Goal: Information Seeking & Learning: Learn about a topic

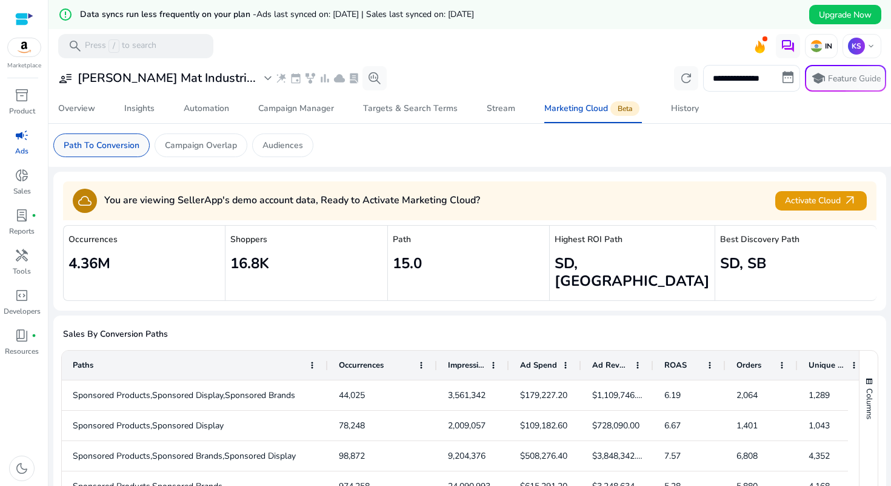
click at [98, 144] on p "Path To Conversion" at bounding box center [102, 145] width 76 height 13
click at [184, 142] on p "Campaign Overlap" at bounding box center [201, 145] width 72 height 13
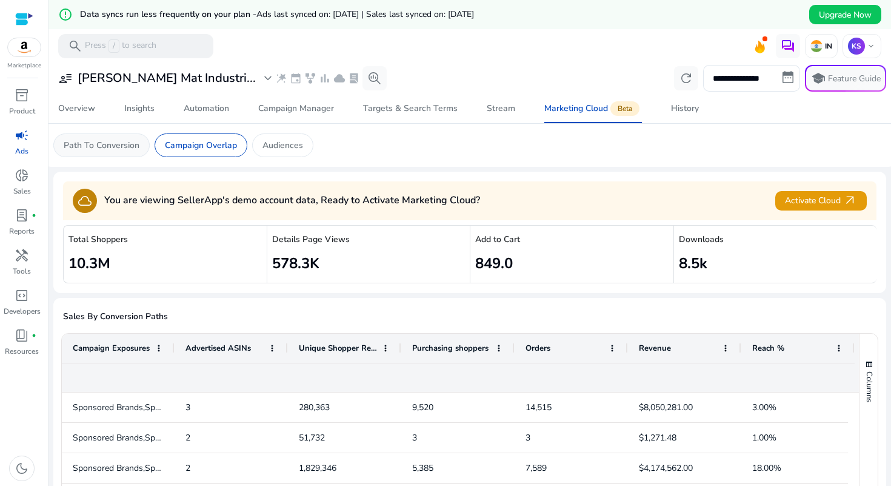
click at [102, 144] on p "Path To Conversion" at bounding box center [102, 145] width 76 height 13
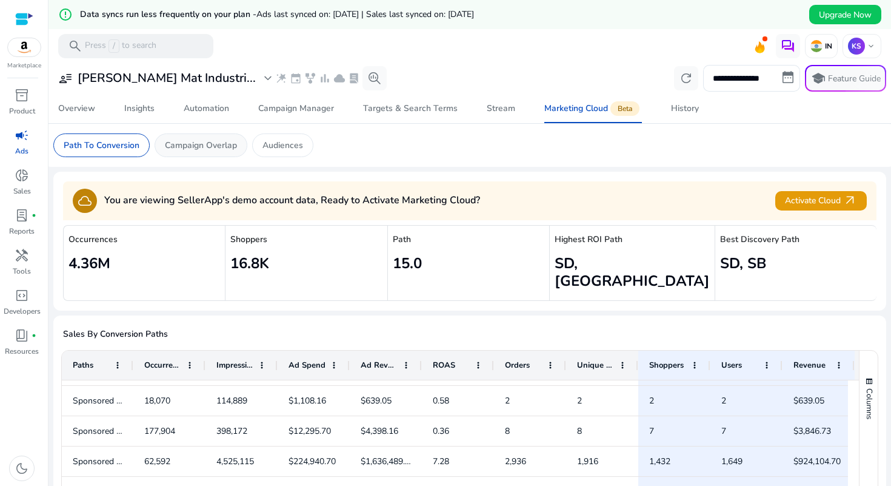
click at [202, 142] on p "Campaign Overlap" at bounding box center [201, 145] width 72 height 13
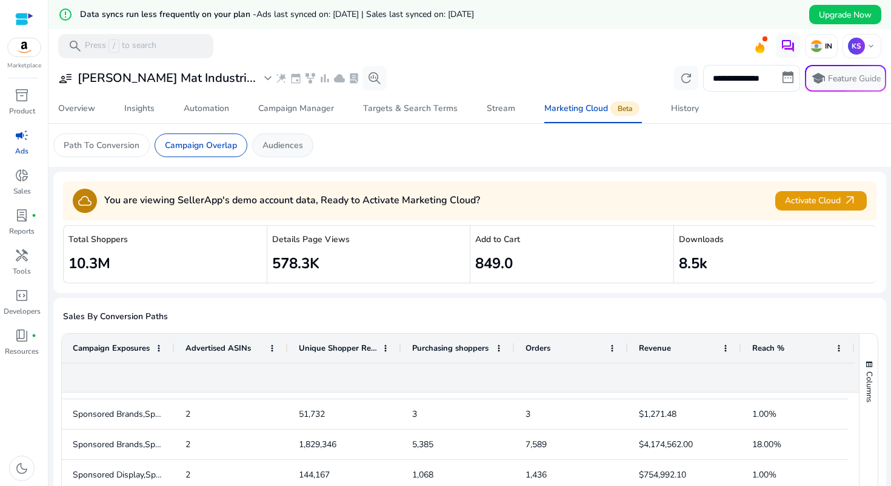
click at [283, 148] on p "Audiences" at bounding box center [283, 145] width 41 height 13
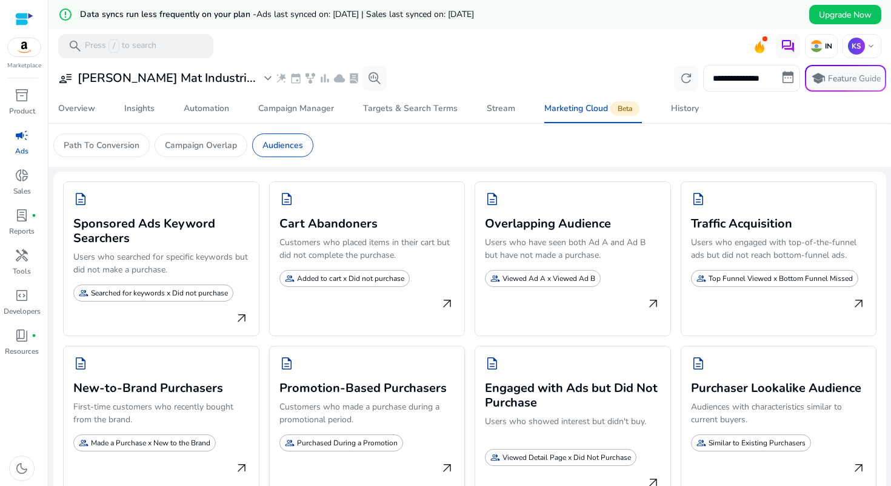
scroll to position [29, 0]
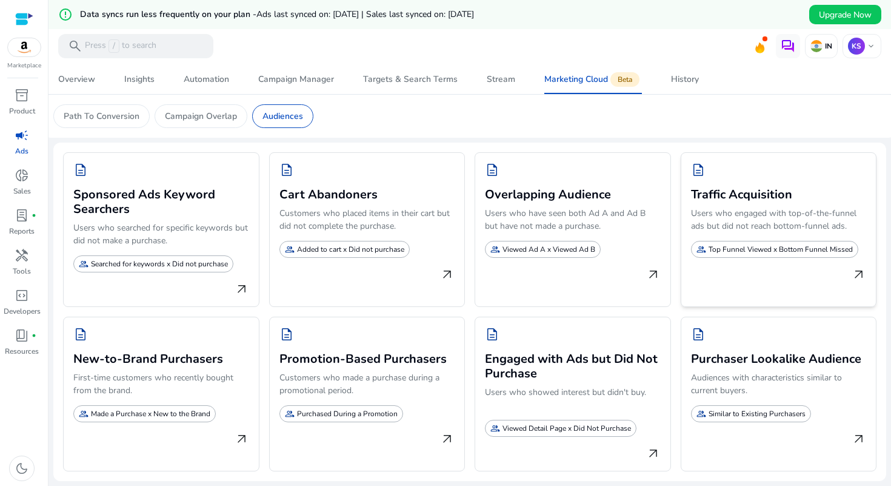
click at [746, 208] on p "Users who engaged with top-of-the-funnel ads but did not reach bottom-funnel ad…" at bounding box center [779, 222] width 176 height 30
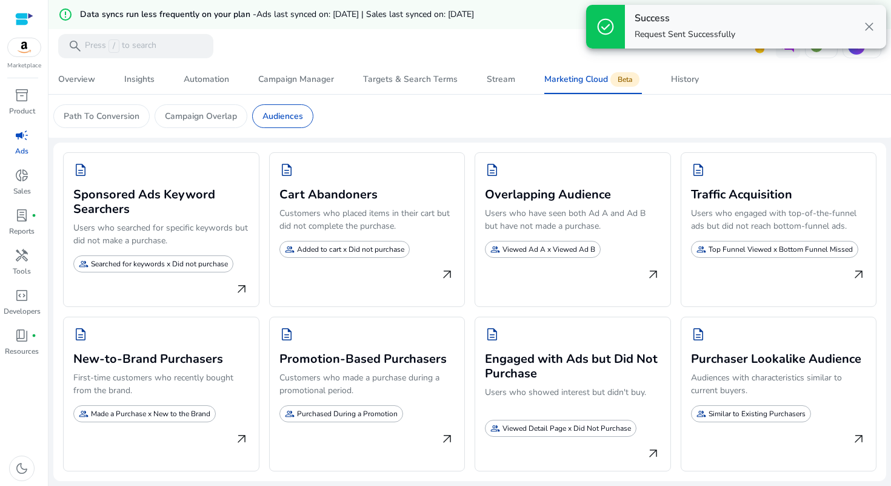
click at [869, 29] on span "close" at bounding box center [869, 26] width 15 height 15
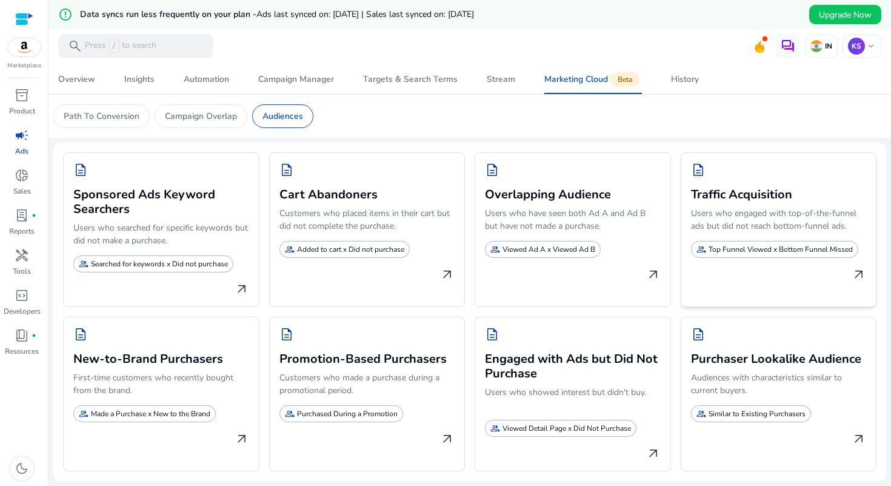
click at [726, 252] on p "Top Funnel Viewed x Bottom Funnel Missed" at bounding box center [781, 249] width 144 height 11
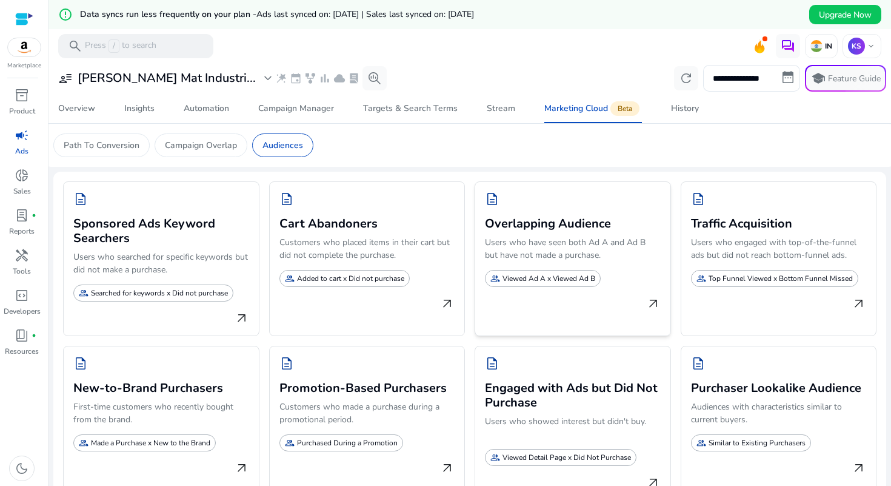
click at [495, 203] on span "description" at bounding box center [492, 199] width 15 height 15
click at [199, 137] on div "Campaign Overlap" at bounding box center [201, 145] width 93 height 24
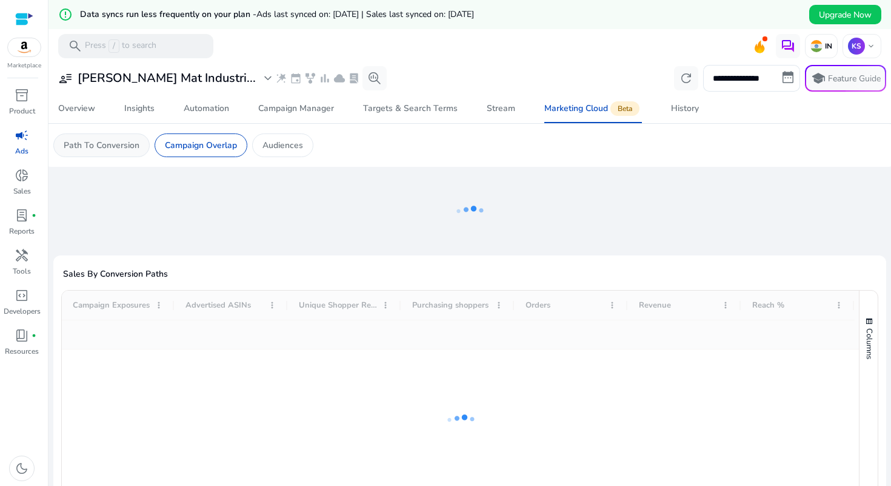
click at [80, 153] on div "Path To Conversion" at bounding box center [101, 145] width 96 height 24
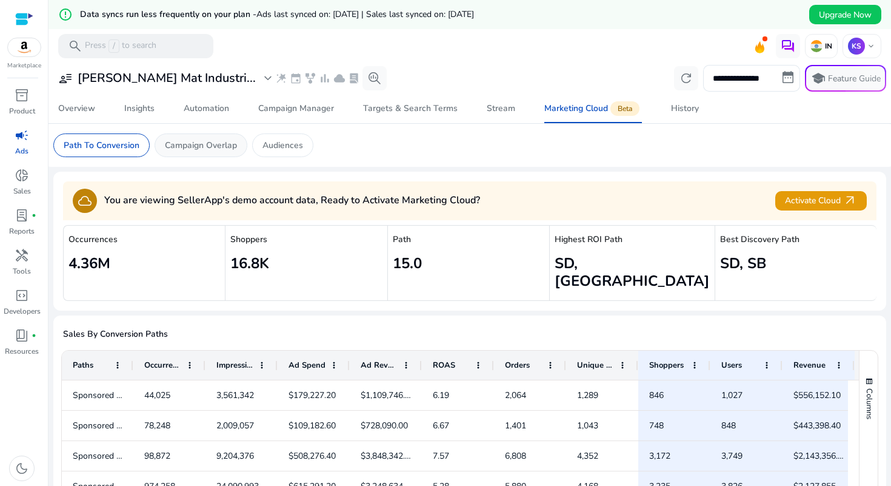
click at [184, 145] on p "Campaign Overlap" at bounding box center [201, 145] width 72 height 13
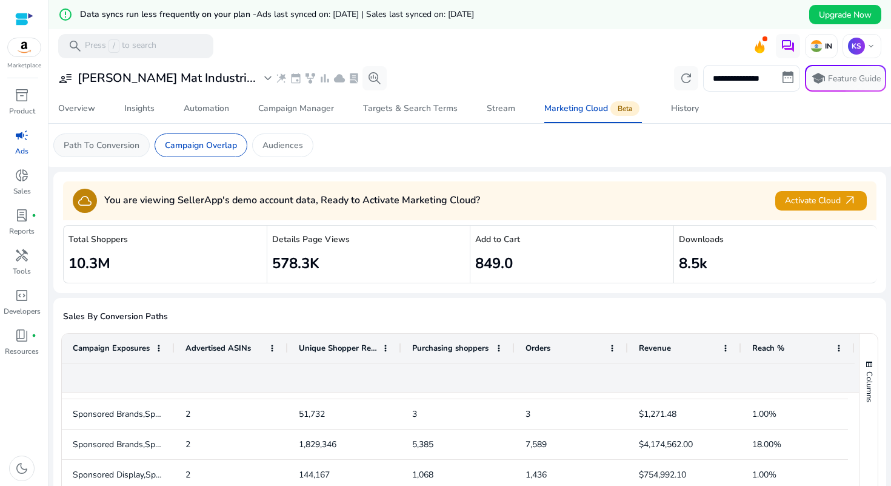
click at [95, 148] on p "Path To Conversion" at bounding box center [102, 145] width 76 height 13
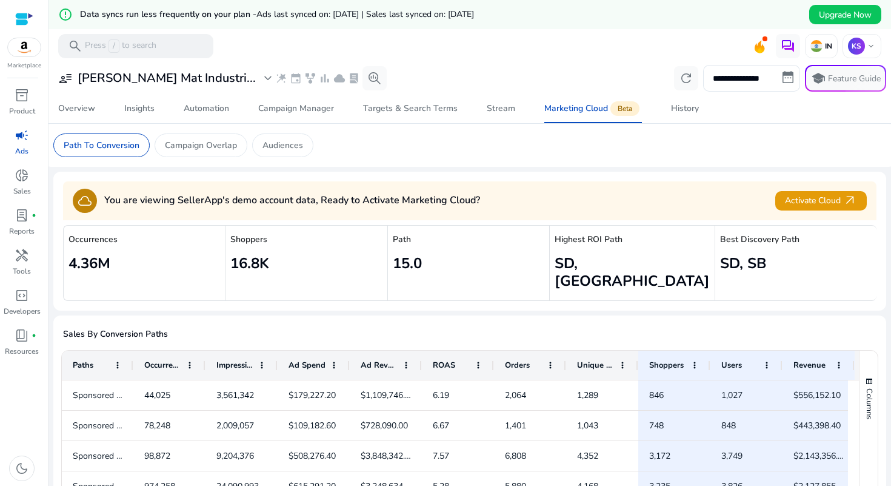
click at [230, 164] on mat-card "Path To Conversion Campaign Overlap Audiences" at bounding box center [470, 145] width 852 height 43
click at [196, 139] on p "Campaign Overlap" at bounding box center [201, 145] width 72 height 13
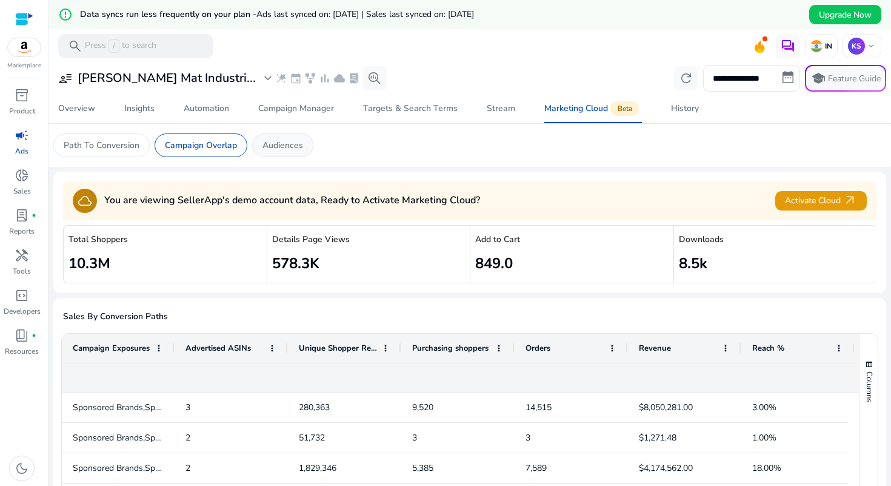
click at [280, 150] on p "Audiences" at bounding box center [283, 145] width 41 height 13
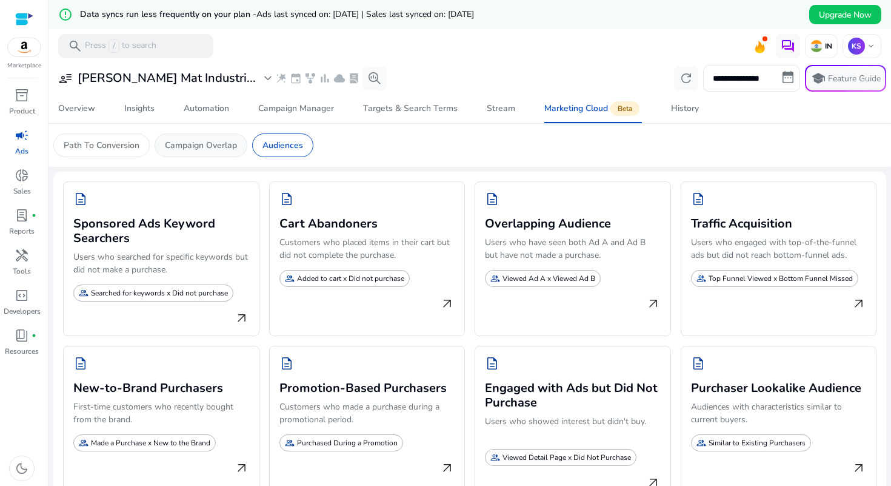
click at [221, 146] on p "Campaign Overlap" at bounding box center [201, 145] width 72 height 13
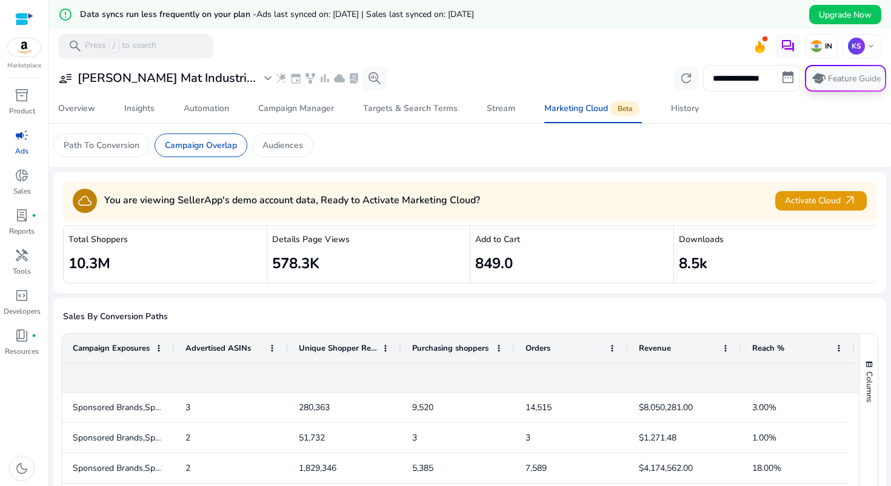
click at [846, 72] on button "school Feature Guide" at bounding box center [845, 78] width 81 height 27
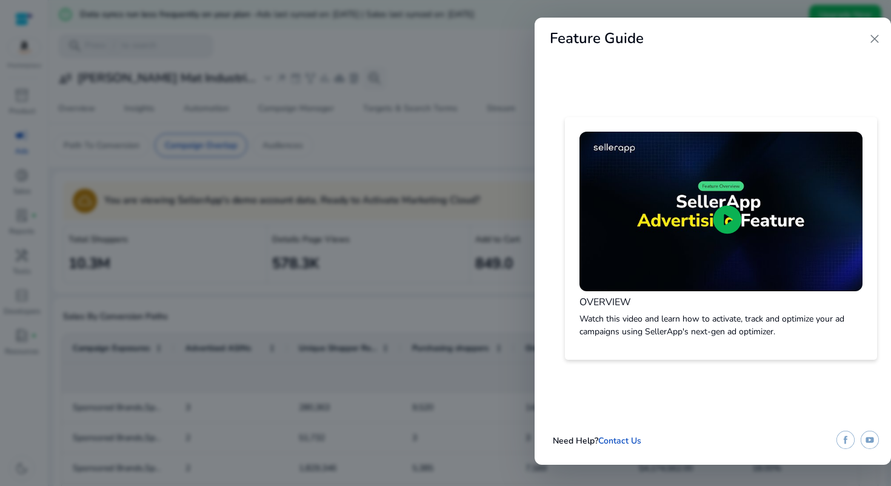
click at [872, 40] on span "close" at bounding box center [875, 39] width 15 height 15
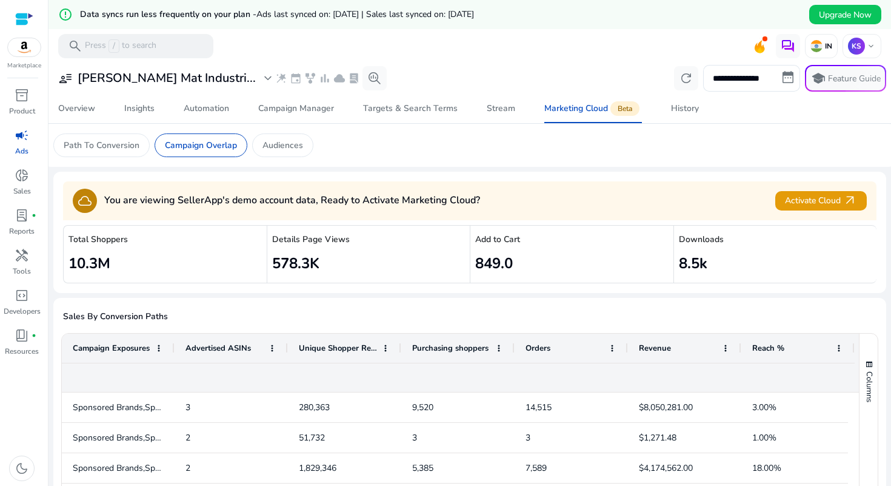
click at [763, 41] on span at bounding box center [765, 38] width 5 height 5
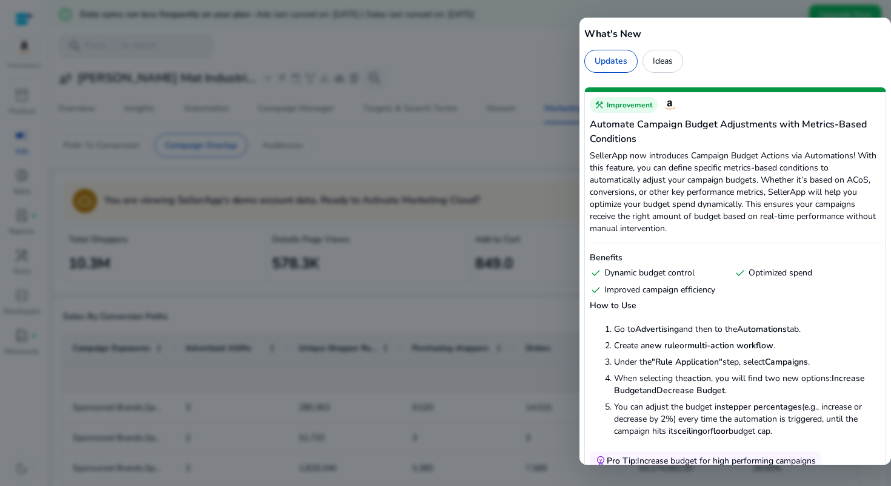
click at [507, 89] on div at bounding box center [445, 243] width 891 height 486
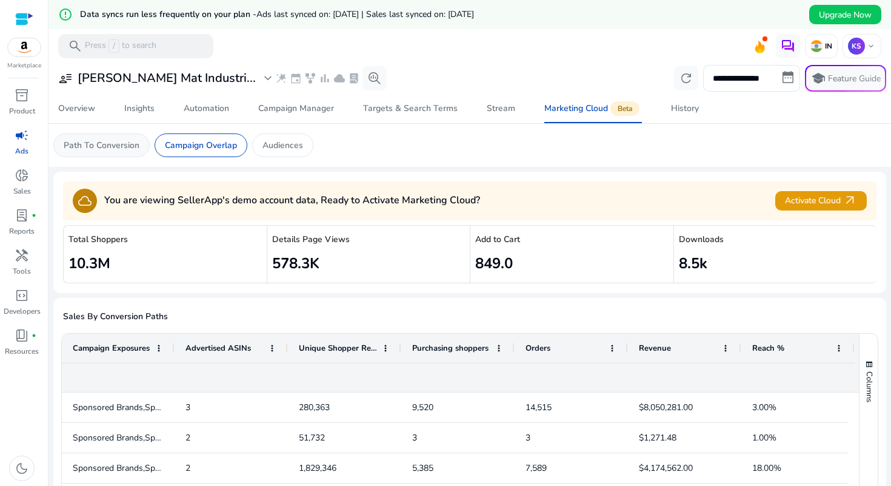
click at [99, 140] on p "Path To Conversion" at bounding box center [102, 145] width 76 height 13
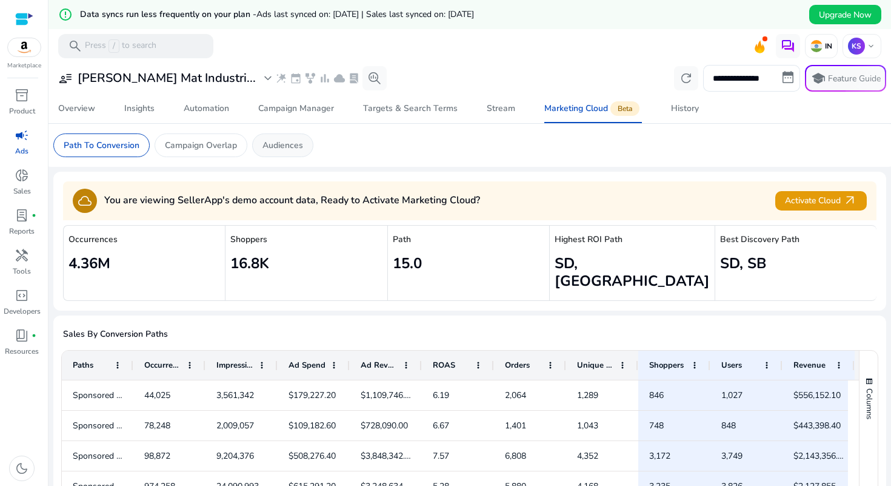
click at [290, 153] on div "Audiences" at bounding box center [282, 145] width 61 height 24
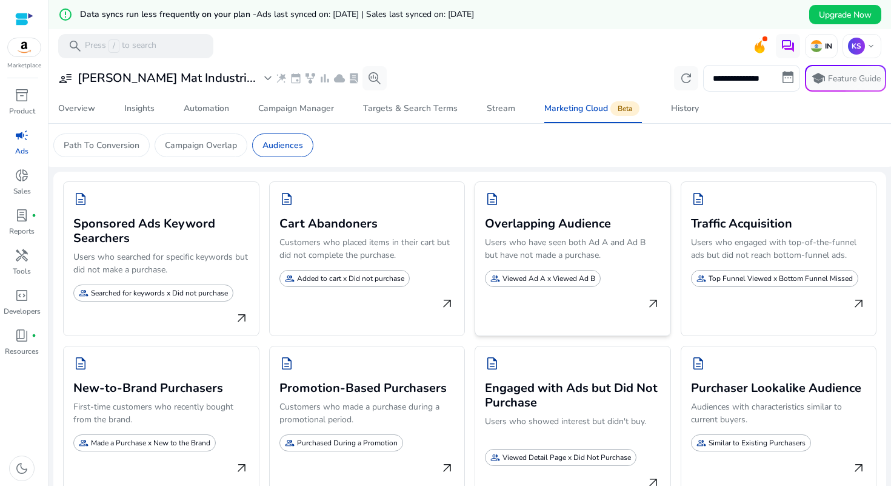
scroll to position [29, 0]
